Goal: Task Accomplishment & Management: Complete application form

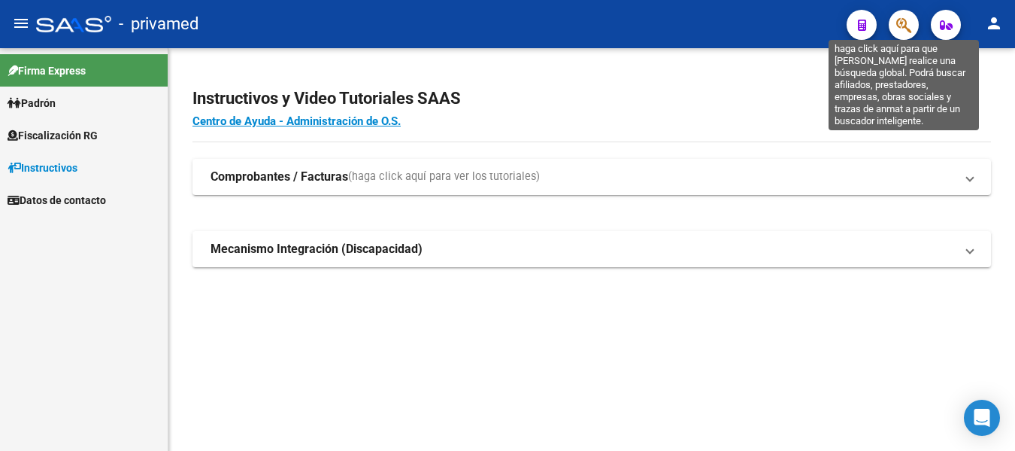
click at [902, 22] on icon "button" at bounding box center [904, 25] width 15 height 17
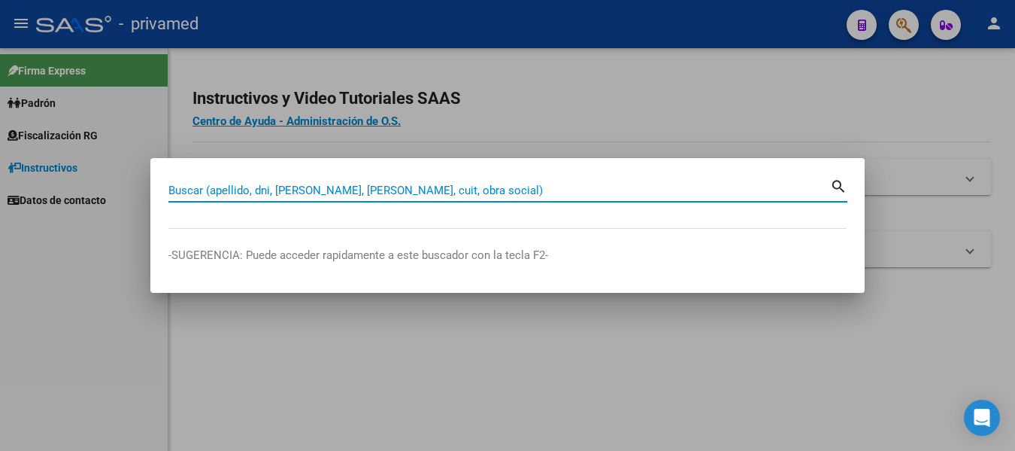
paste input "20002635"
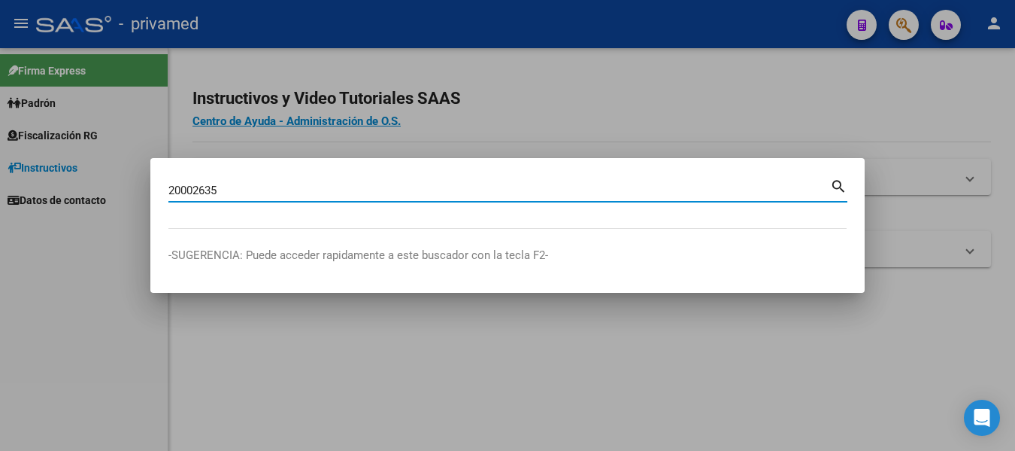
type input "20002635"
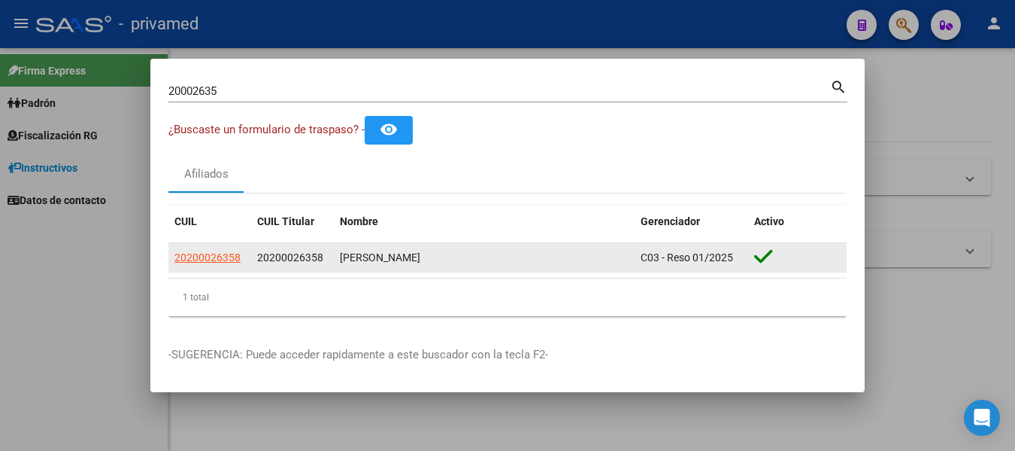
click at [226, 248] on datatable-body-cell "20200026358" at bounding box center [209, 257] width 83 height 29
click at [226, 253] on span "20200026358" at bounding box center [208, 257] width 66 height 12
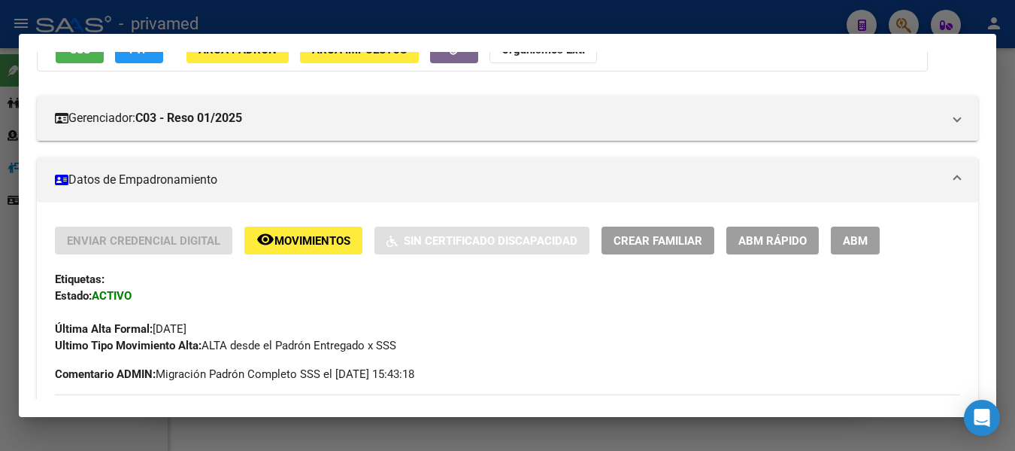
scroll to position [150, 0]
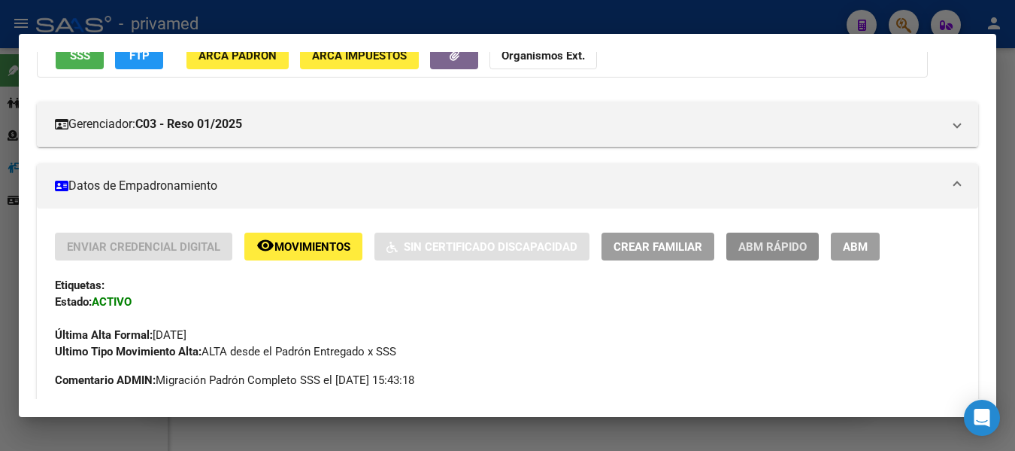
click at [752, 253] on span "ABM Rápido" at bounding box center [773, 247] width 68 height 14
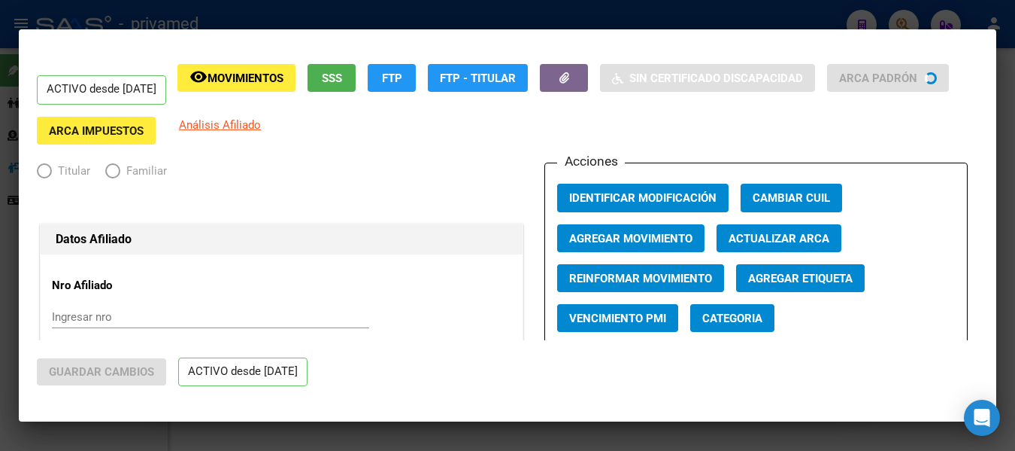
radio input "true"
type input "20-20002635-8"
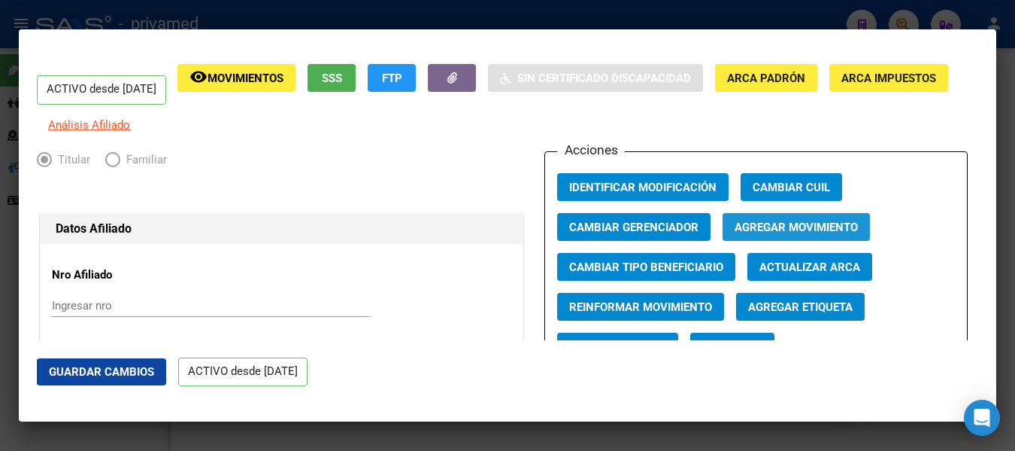
click at [744, 234] on span "Agregar Movimiento" at bounding box center [796, 227] width 123 height 14
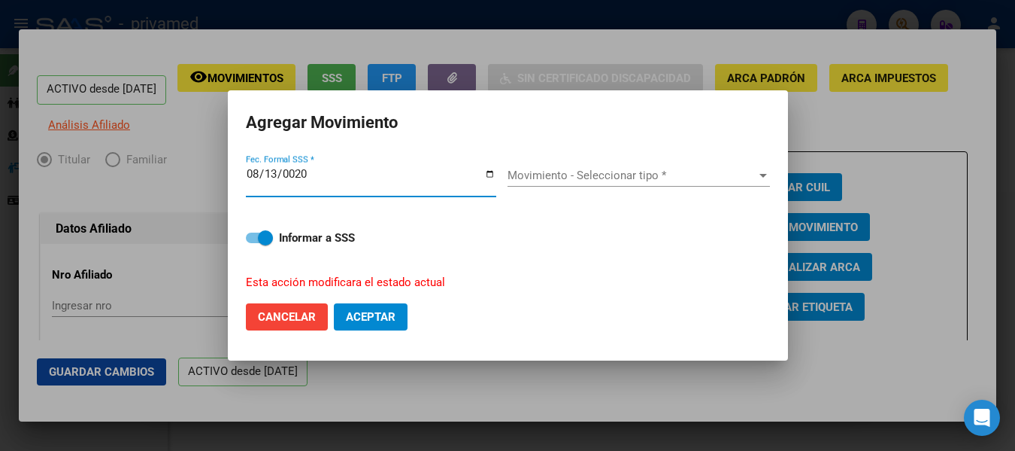
type input "0200-08-13"
type input "[DATE]"
click at [534, 179] on span "Movimiento - Seleccionar tipo *" at bounding box center [632, 175] width 249 height 14
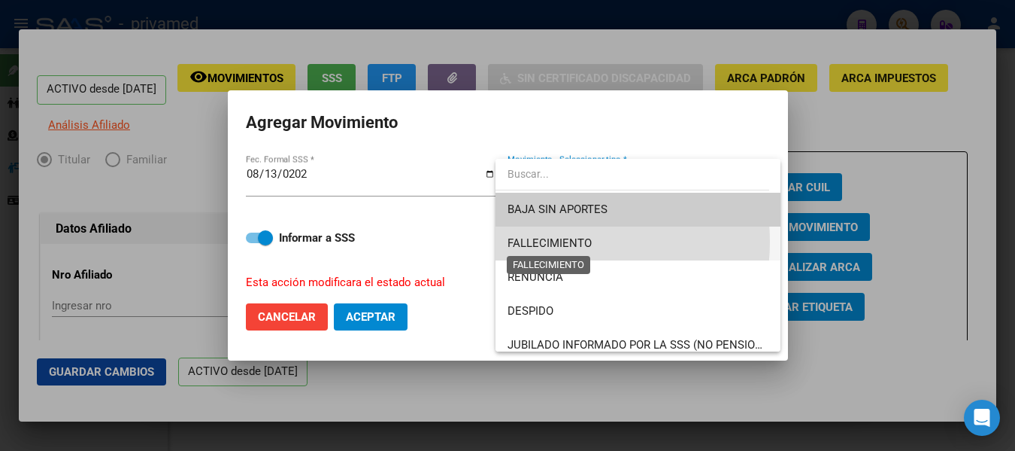
click at [554, 241] on span "FALLECIMIENTO" at bounding box center [550, 243] width 84 height 14
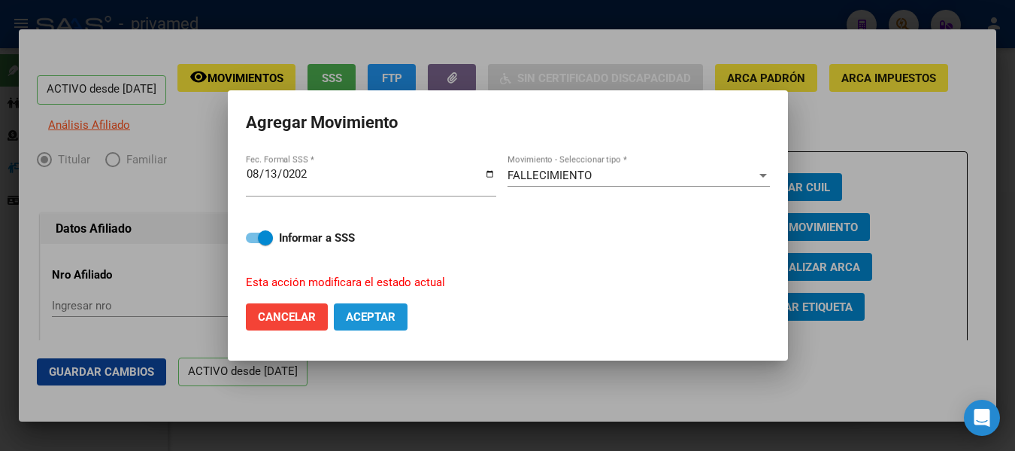
click at [380, 314] on span "Aceptar" at bounding box center [371, 317] width 50 height 14
checkbox input "false"
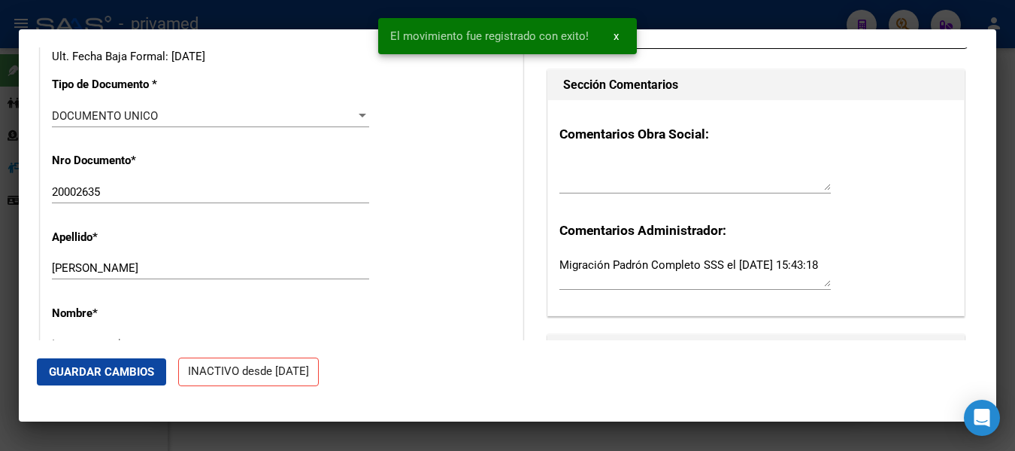
scroll to position [0, 0]
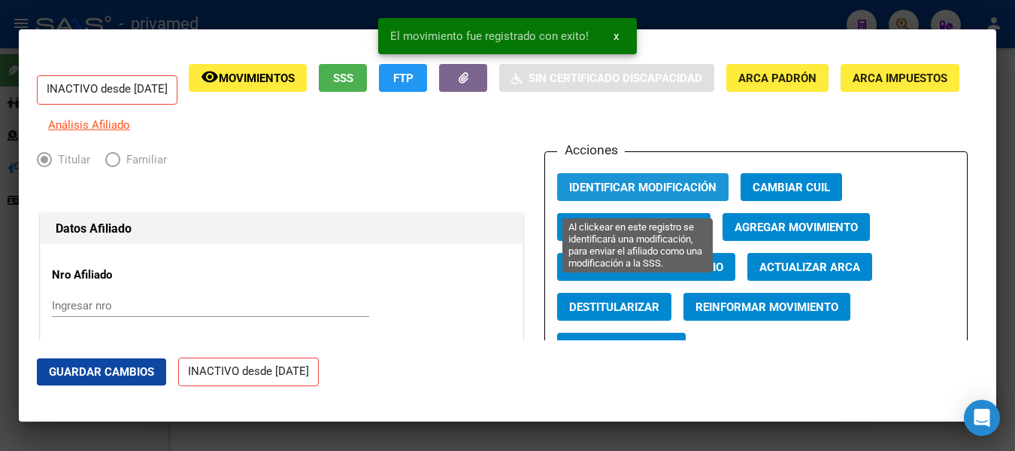
click at [618, 193] on span "Identificar Modificación" at bounding box center [642, 188] width 147 height 14
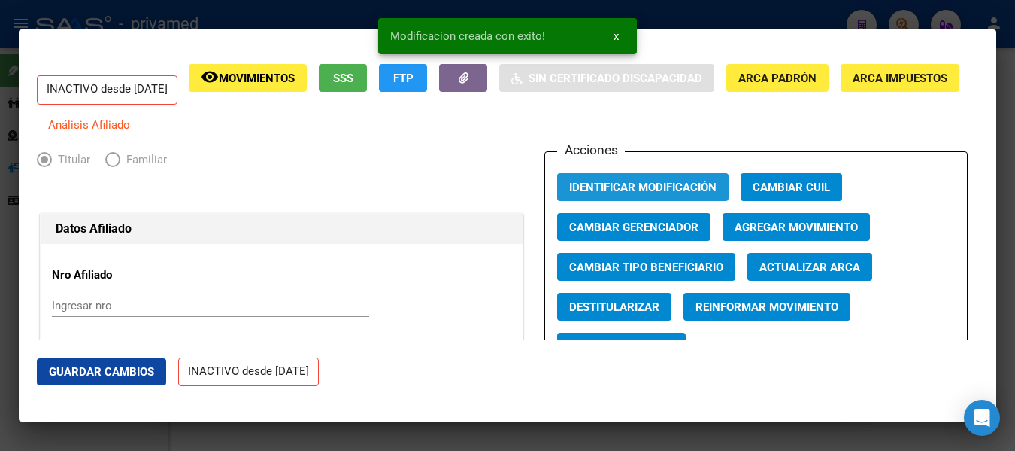
click at [618, 194] on span "Identificar Modificación" at bounding box center [642, 188] width 147 height 14
click at [906, 14] on div at bounding box center [507, 225] width 1015 height 451
